Goal: Information Seeking & Learning: Learn about a topic

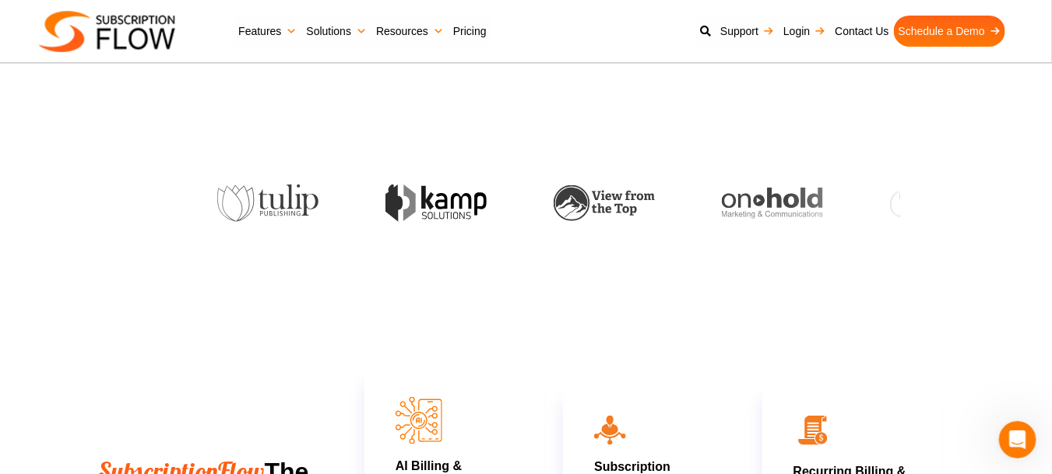
scroll to position [311, 0]
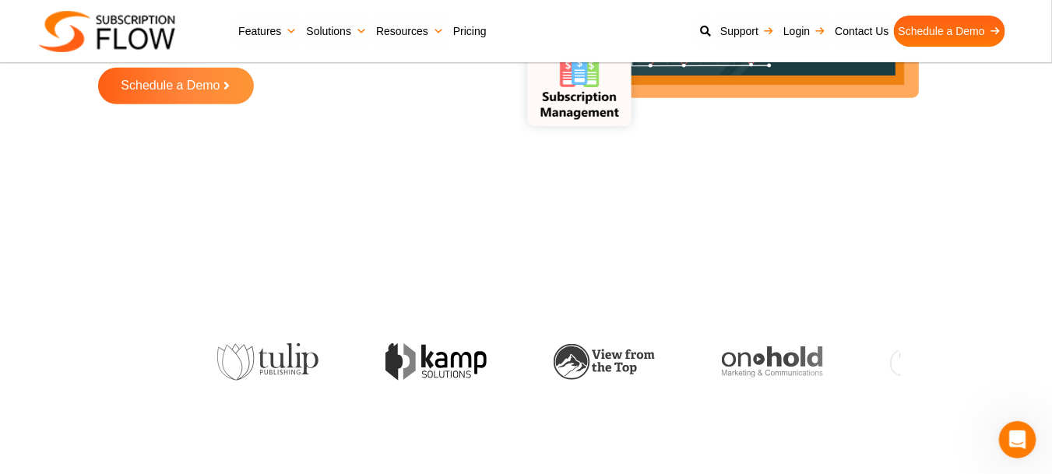
click at [488, 30] on link "Pricing" at bounding box center [469, 31] width 43 height 31
